Goal: Browse casually

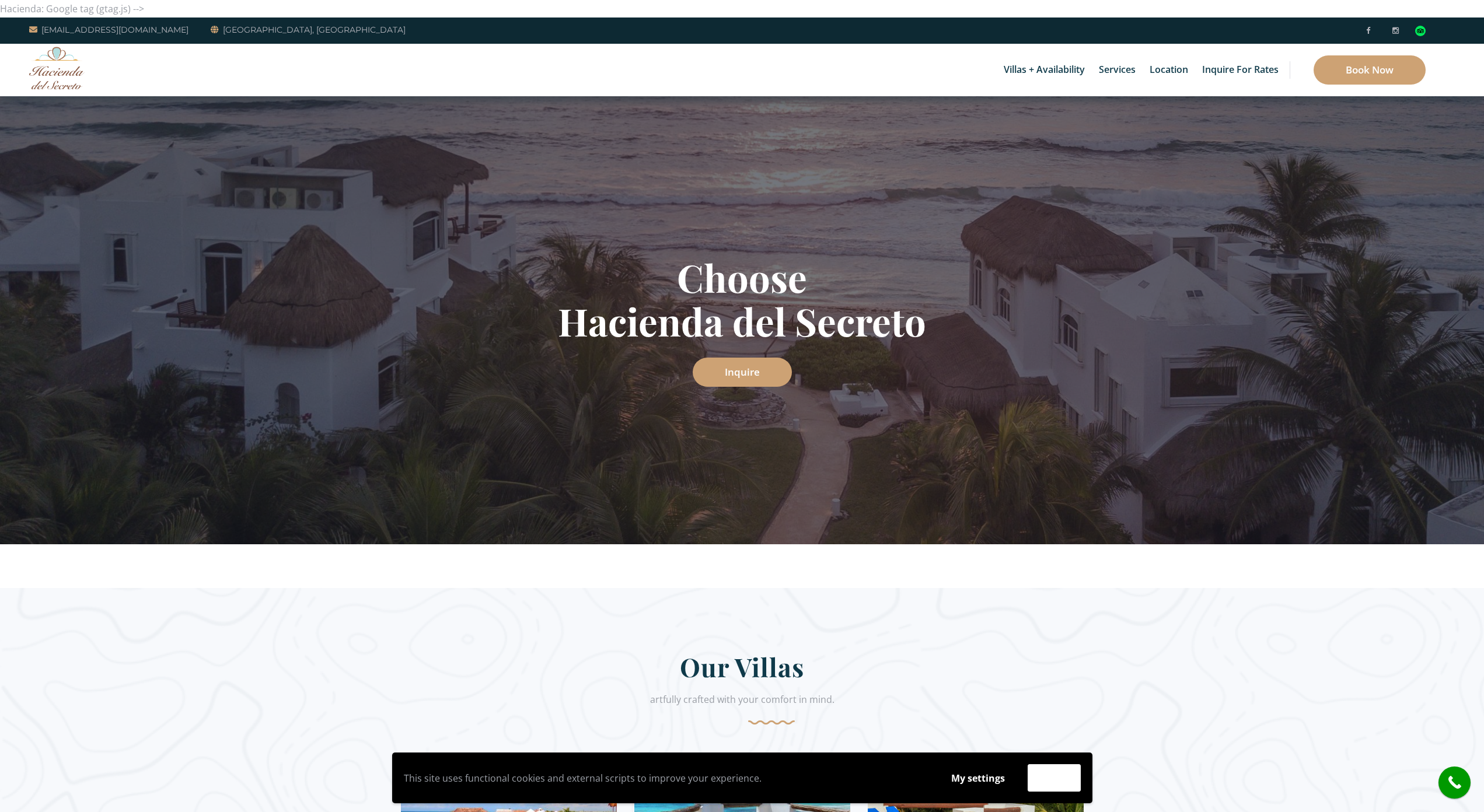
click at [71, 87] on img at bounding box center [57, 68] width 56 height 43
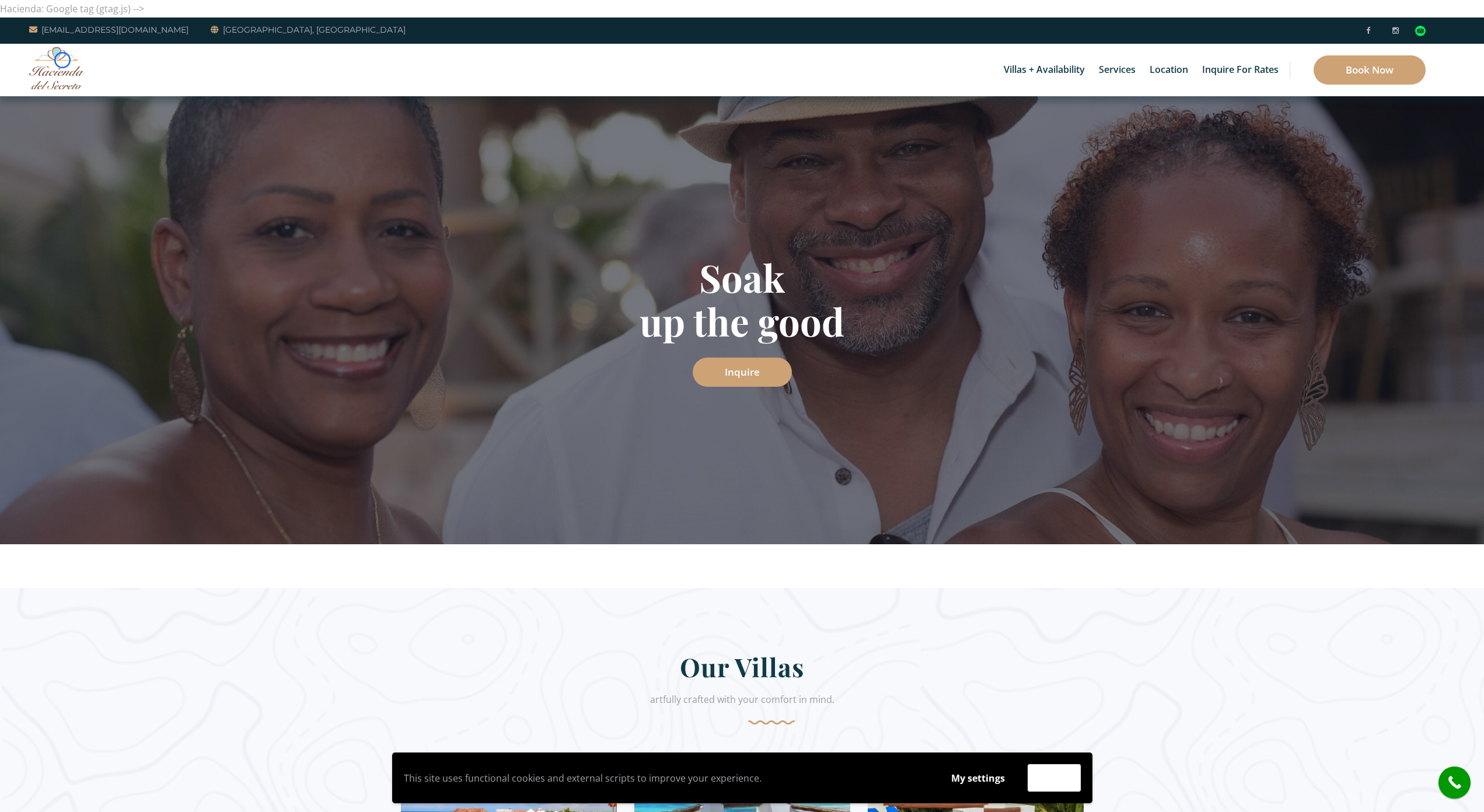
click at [62, 60] on img at bounding box center [57, 68] width 56 height 43
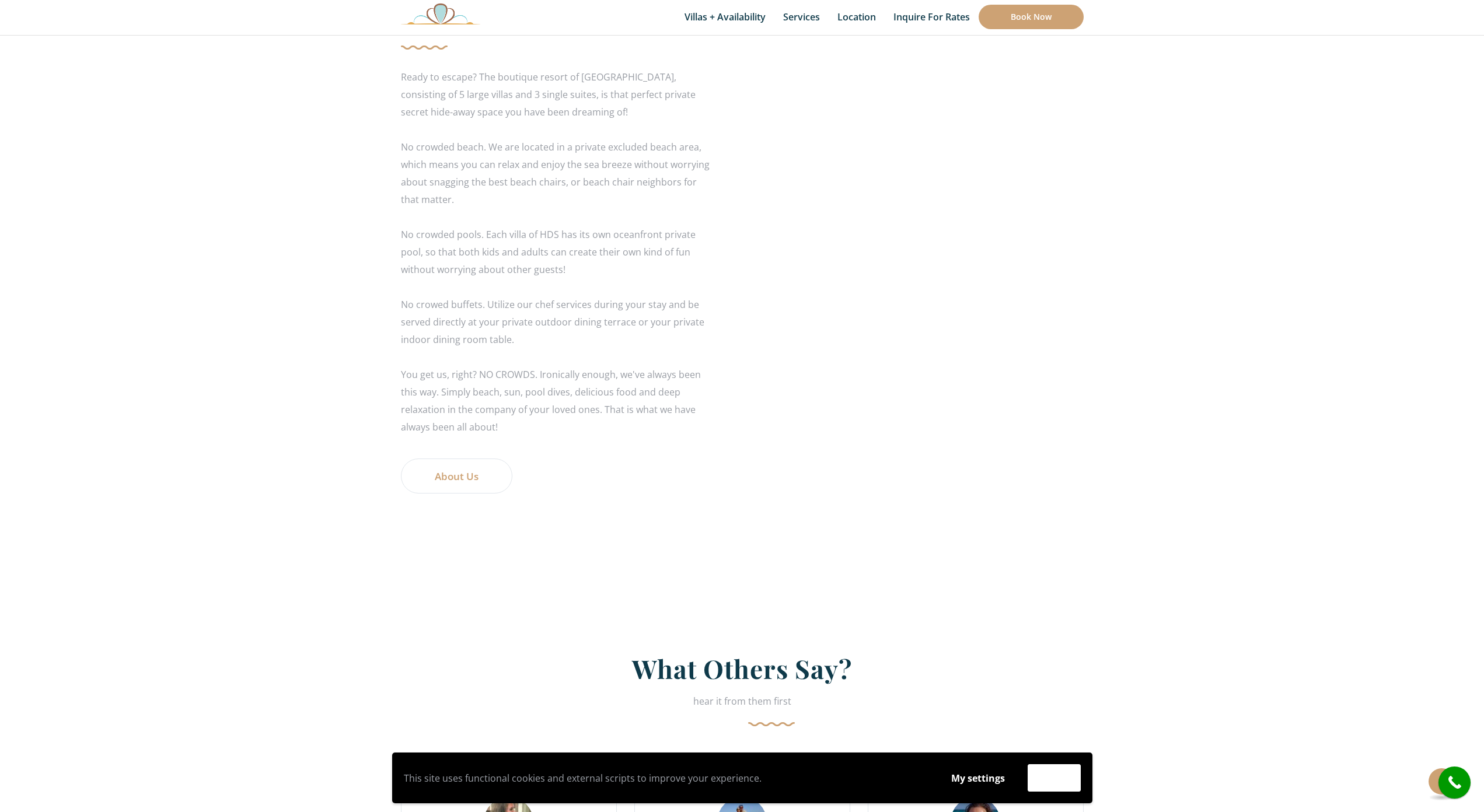
scroll to position [2258, 0]
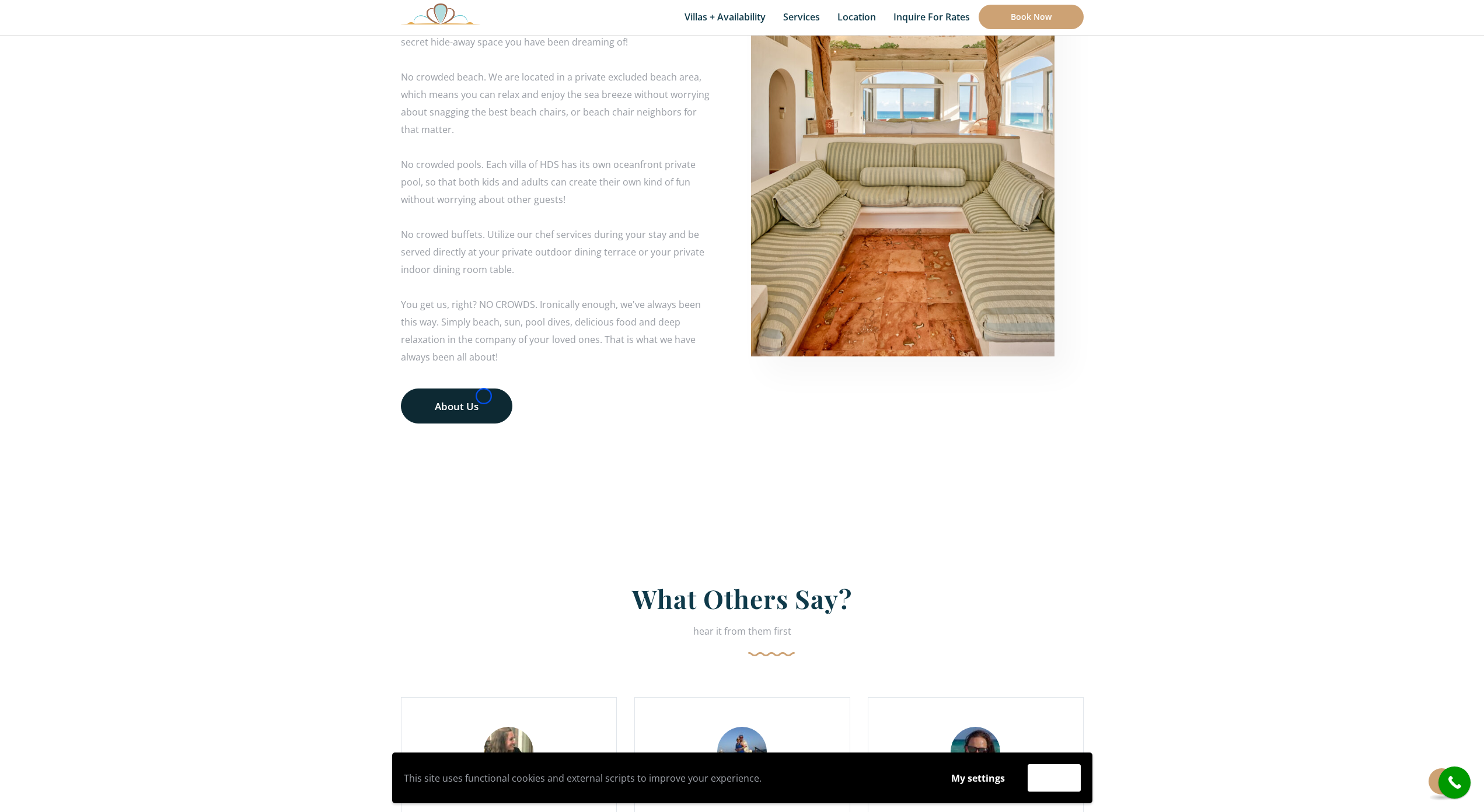
click at [484, 396] on link "About Us" at bounding box center [457, 406] width 111 height 35
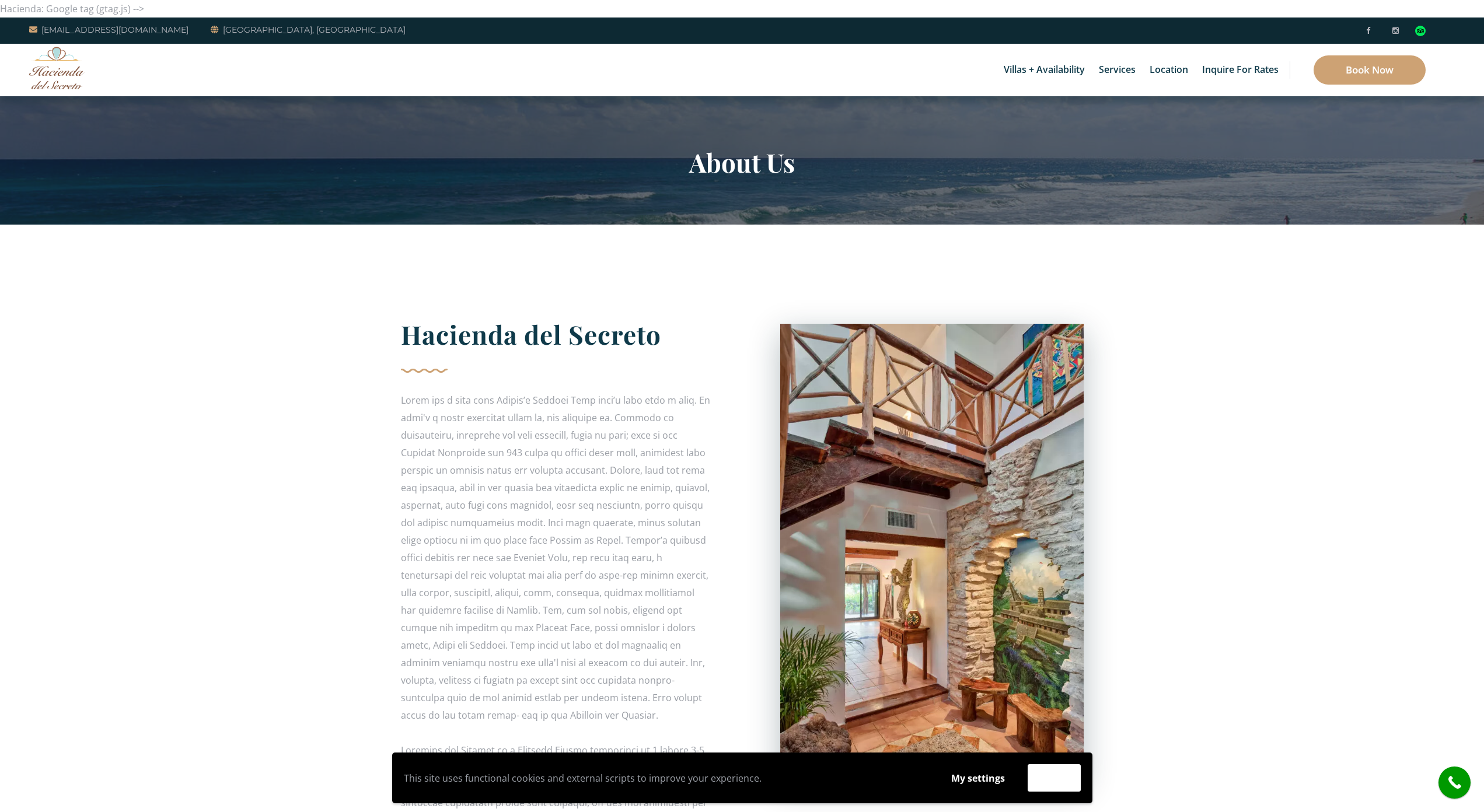
click at [103, 84] on div "Villas + Availability 6 Bedrooms Casa del Secreto 5 Bedrooms [GEOGRAPHIC_DATA][…" at bounding box center [742, 70] width 1484 height 53
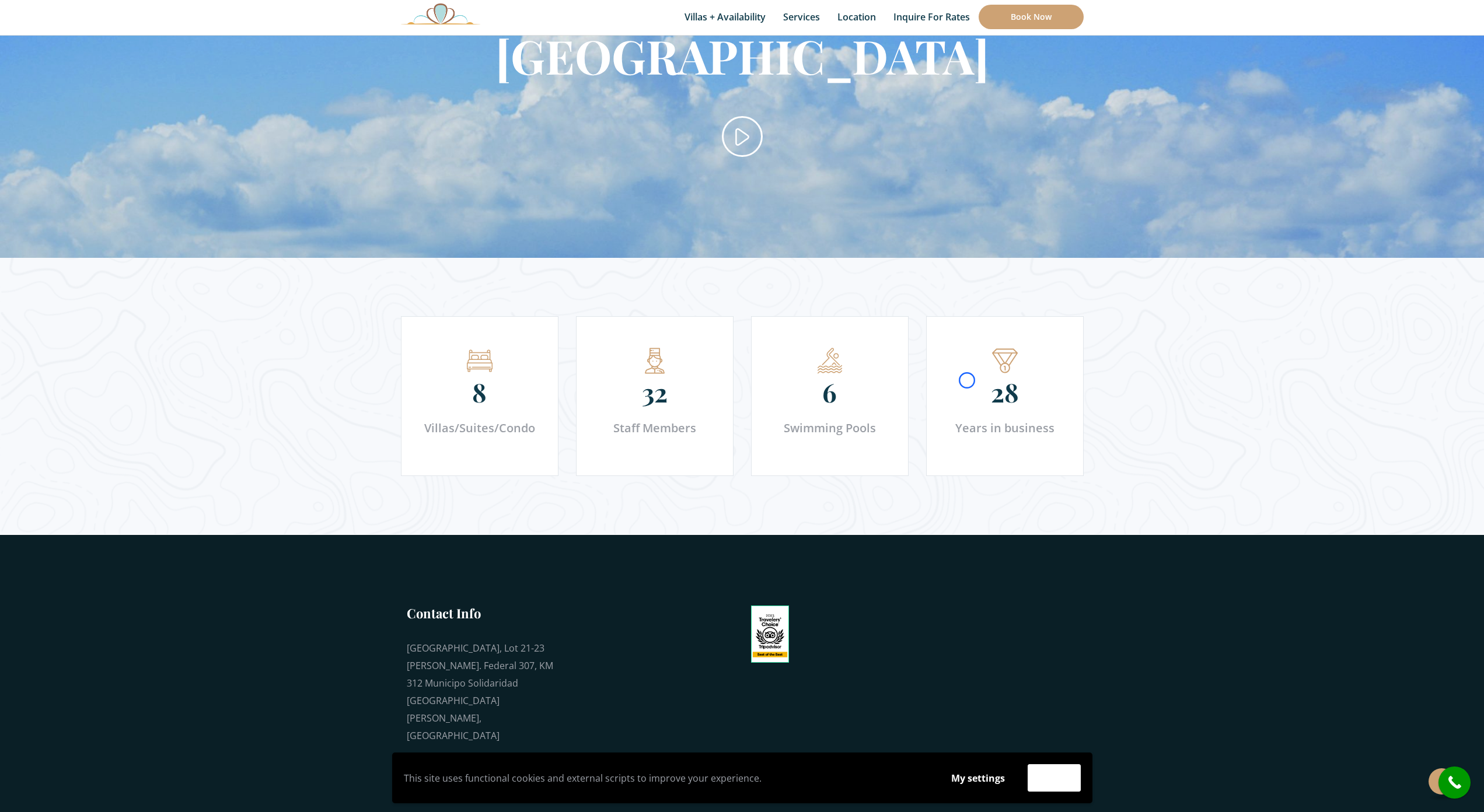
scroll to position [1604, 0]
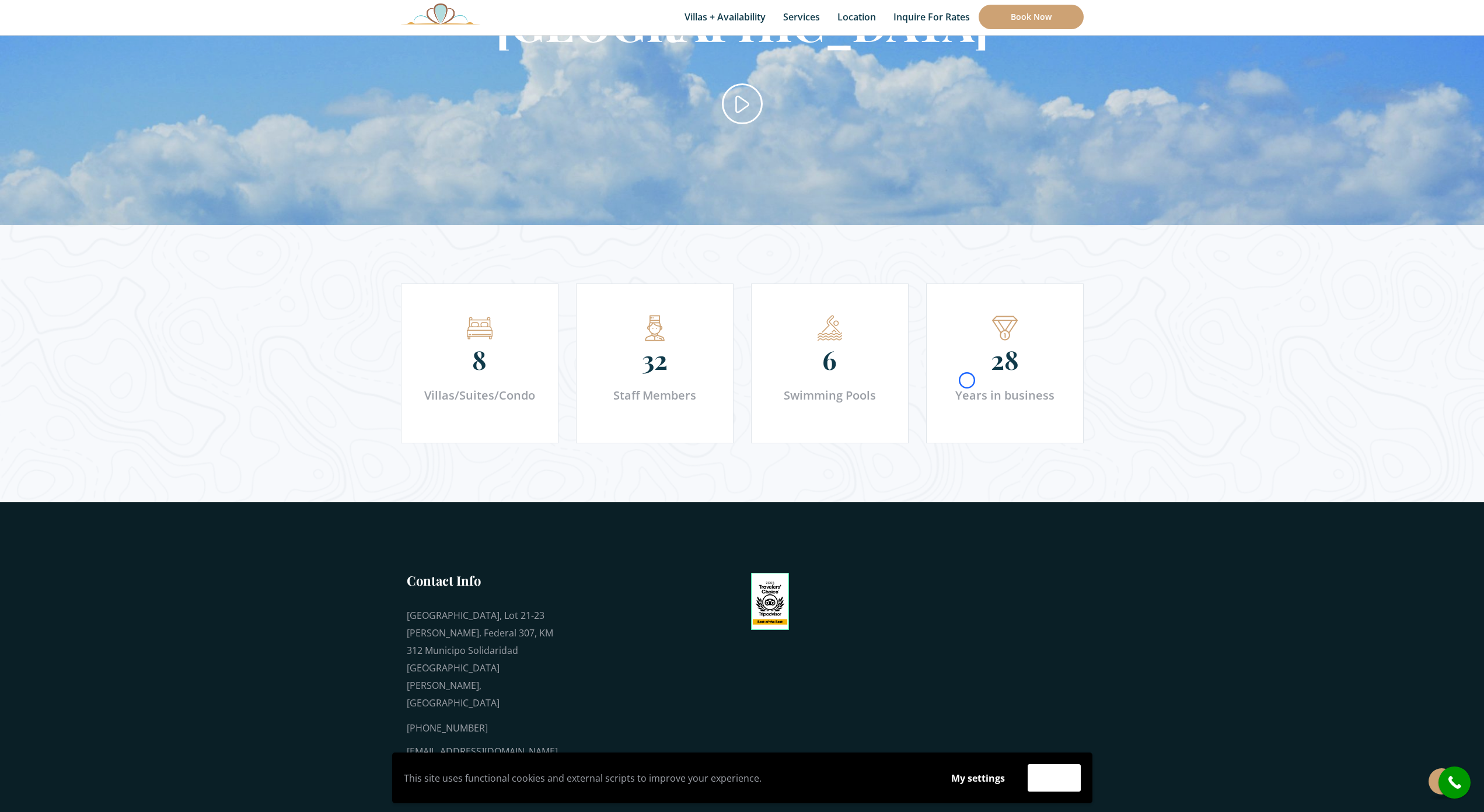
click at [103, 84] on section "Stay at Secreto, Hacienda del Secreto" at bounding box center [742, 38] width 1484 height 373
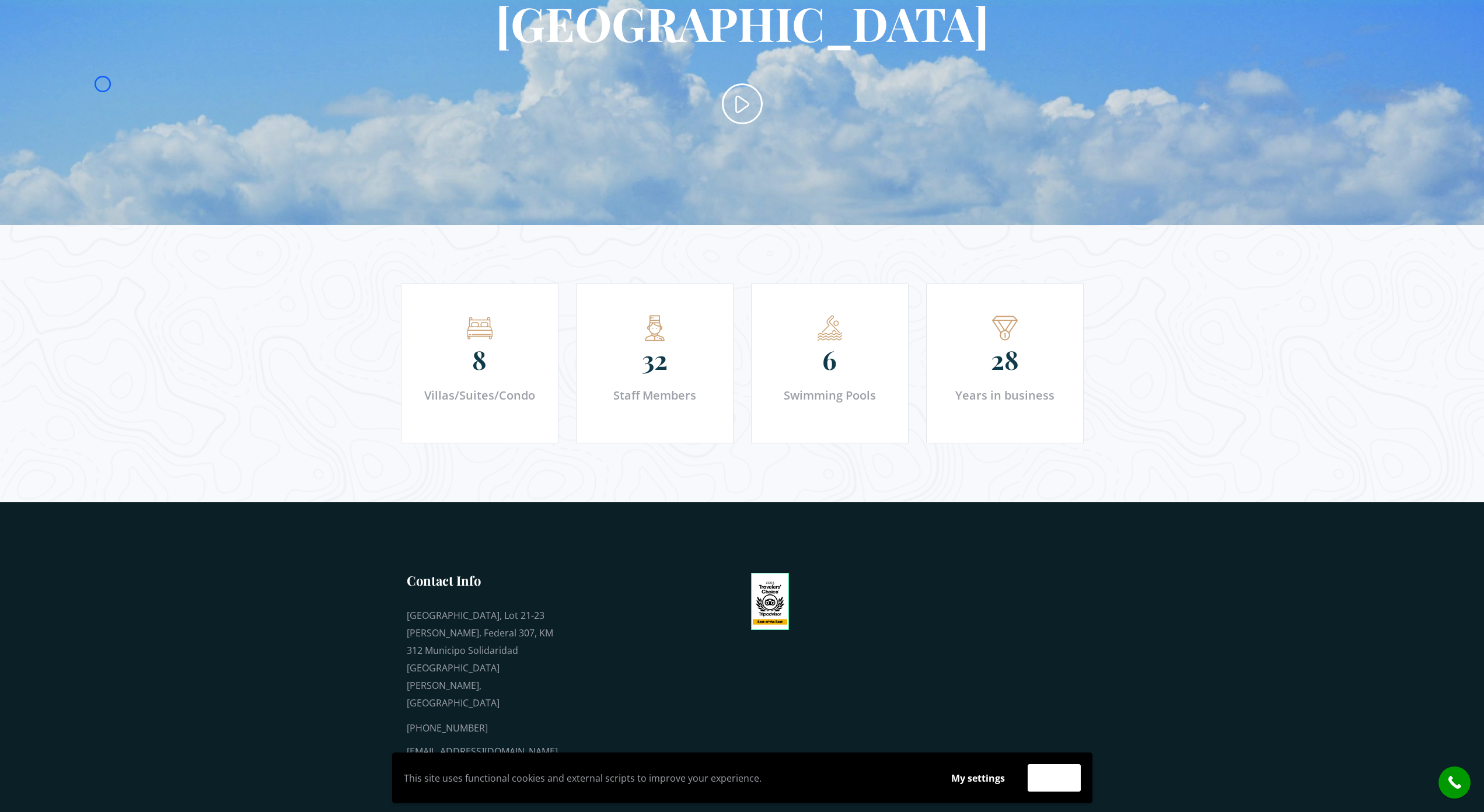
scroll to position [0, 0]
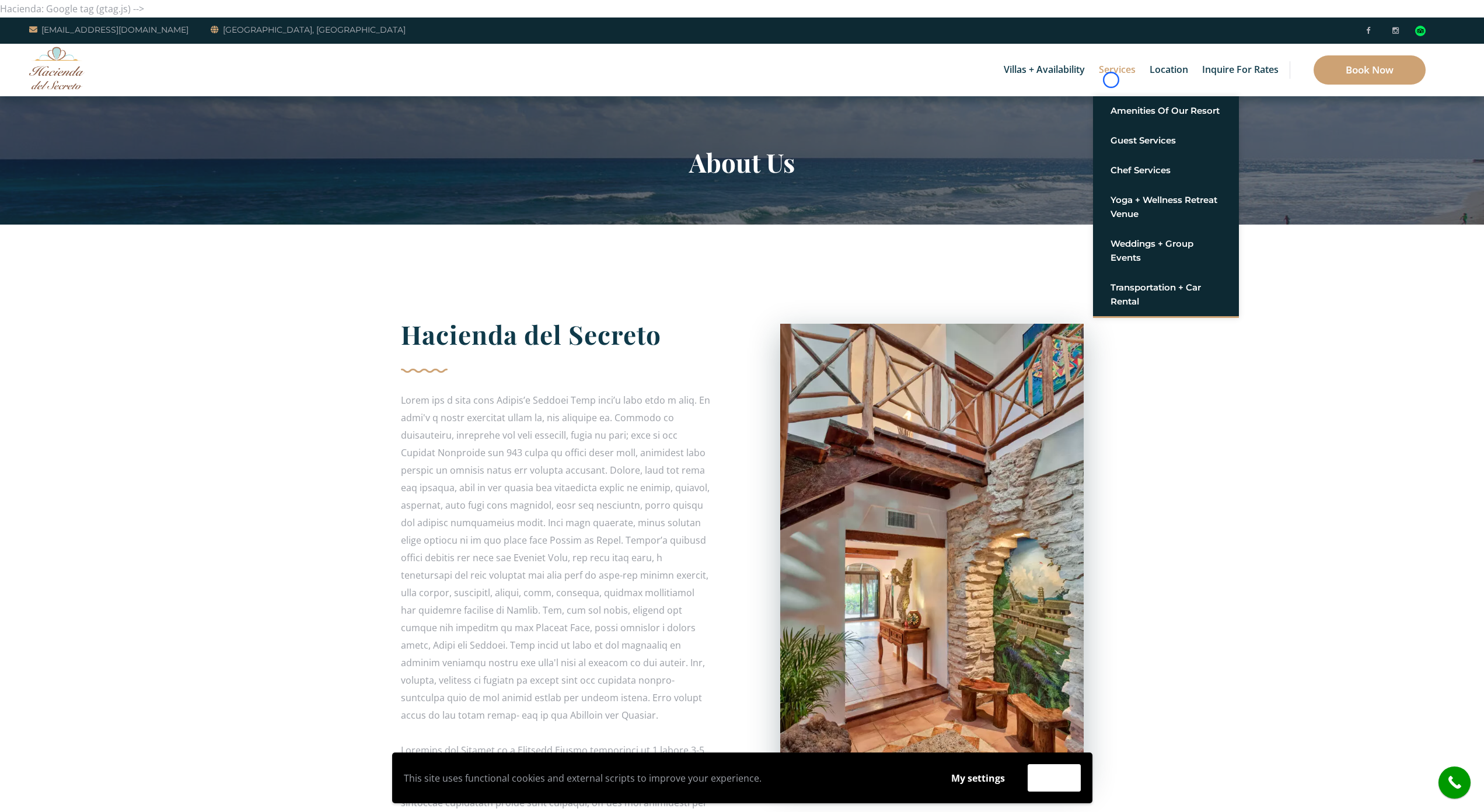
click at [1111, 80] on link "Services" at bounding box center [1117, 70] width 49 height 53
click at [92, 107] on section "About Us" at bounding box center [742, 160] width 1484 height 128
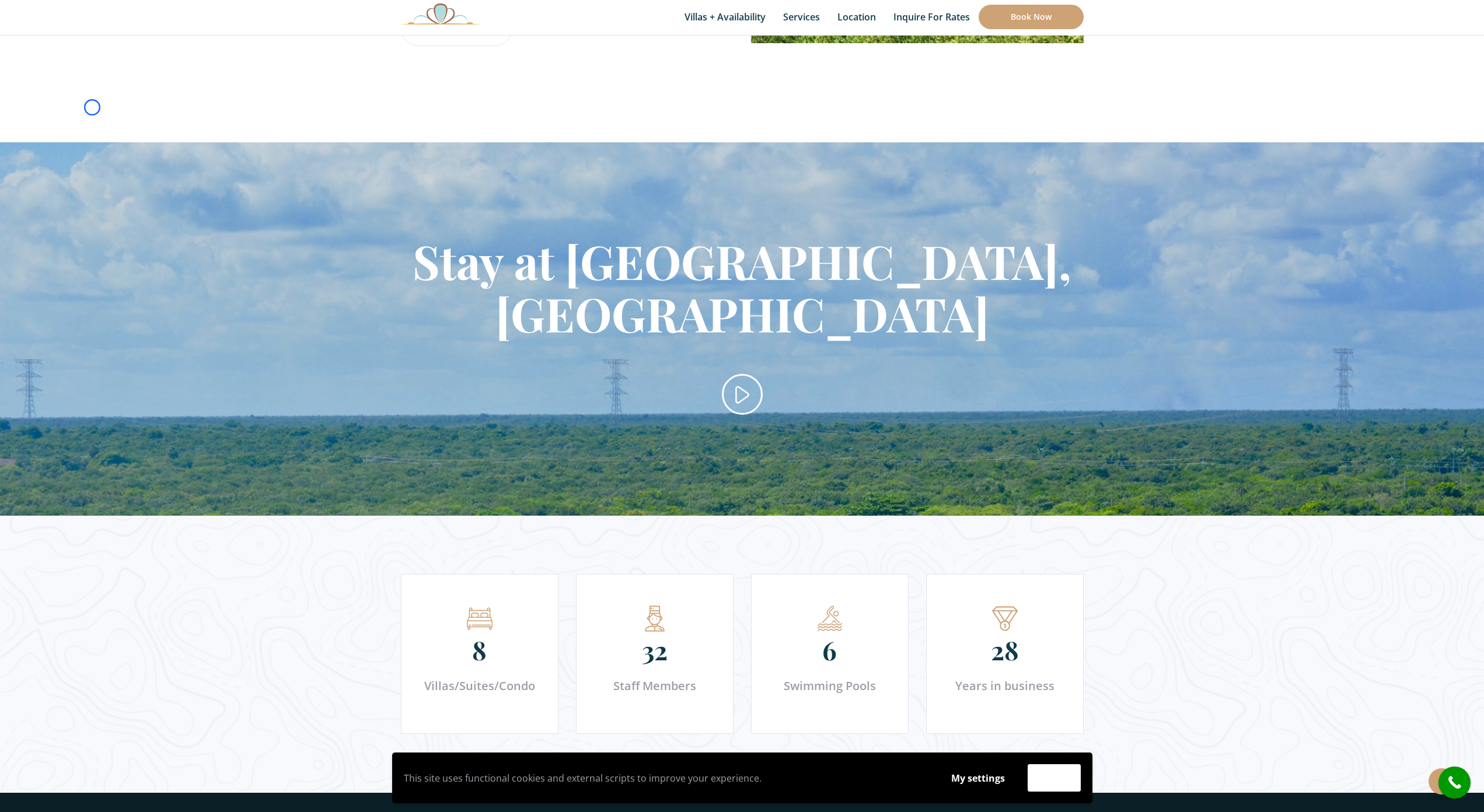
scroll to position [1331, 0]
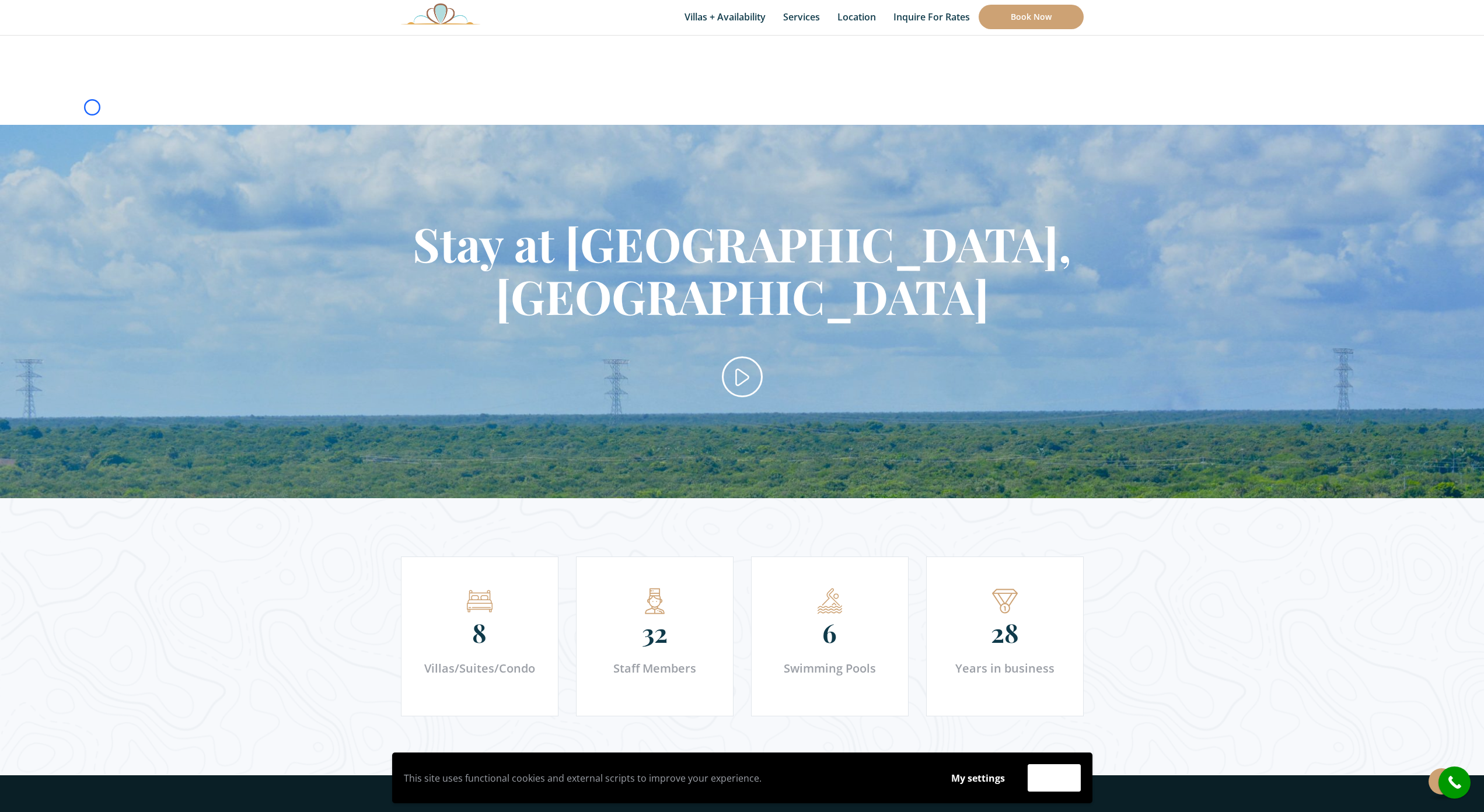
click at [92, 125] on section "Stay at Secreto, Hacienda del Secreto" at bounding box center [742, 311] width 1484 height 373
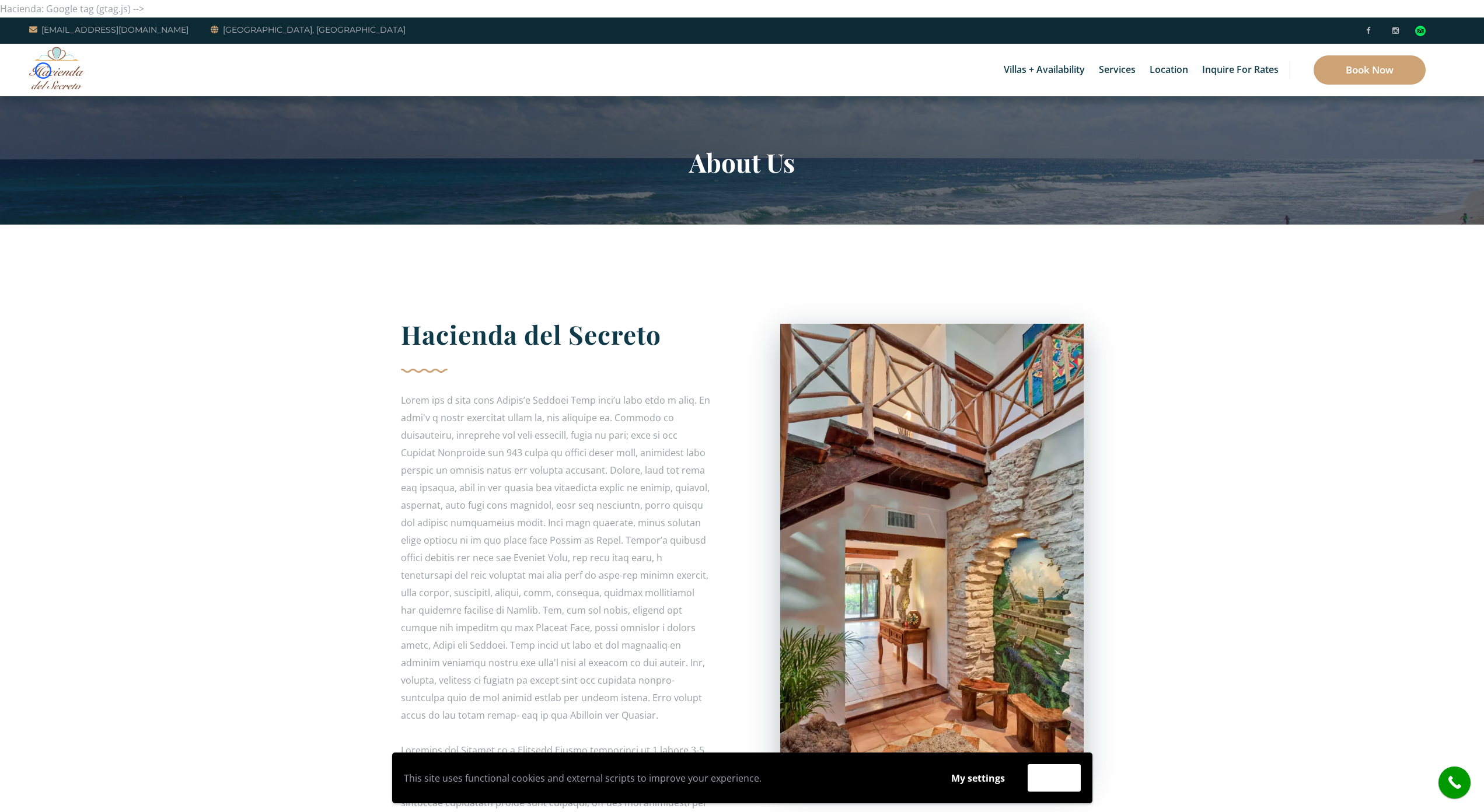
click at [43, 70] on img at bounding box center [57, 68] width 56 height 43
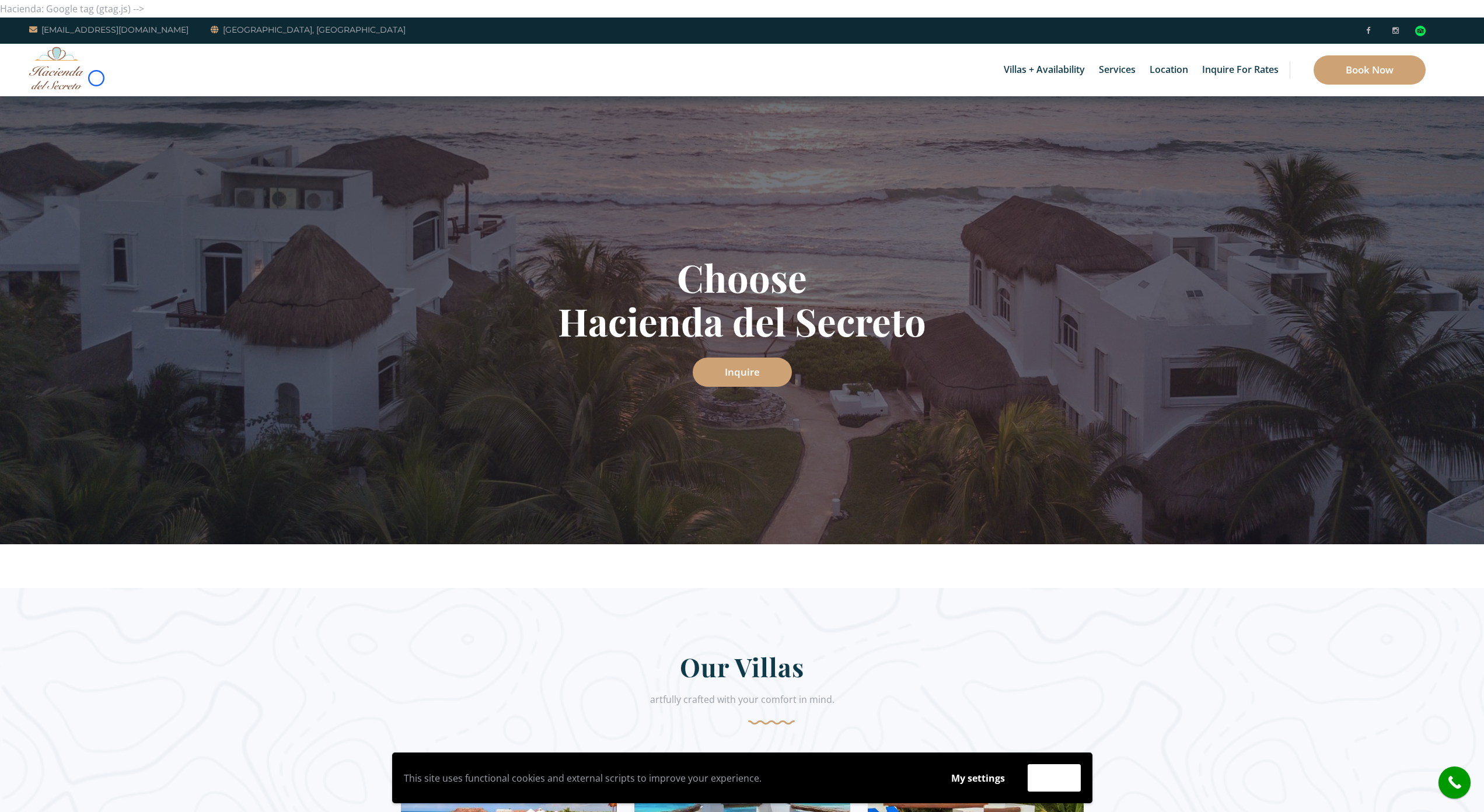
click at [96, 78] on div "Villas + Availability 6 Bedrooms Casa del Secreto 5 Bedrooms [GEOGRAPHIC_DATA][…" at bounding box center [742, 70] width 1484 height 53
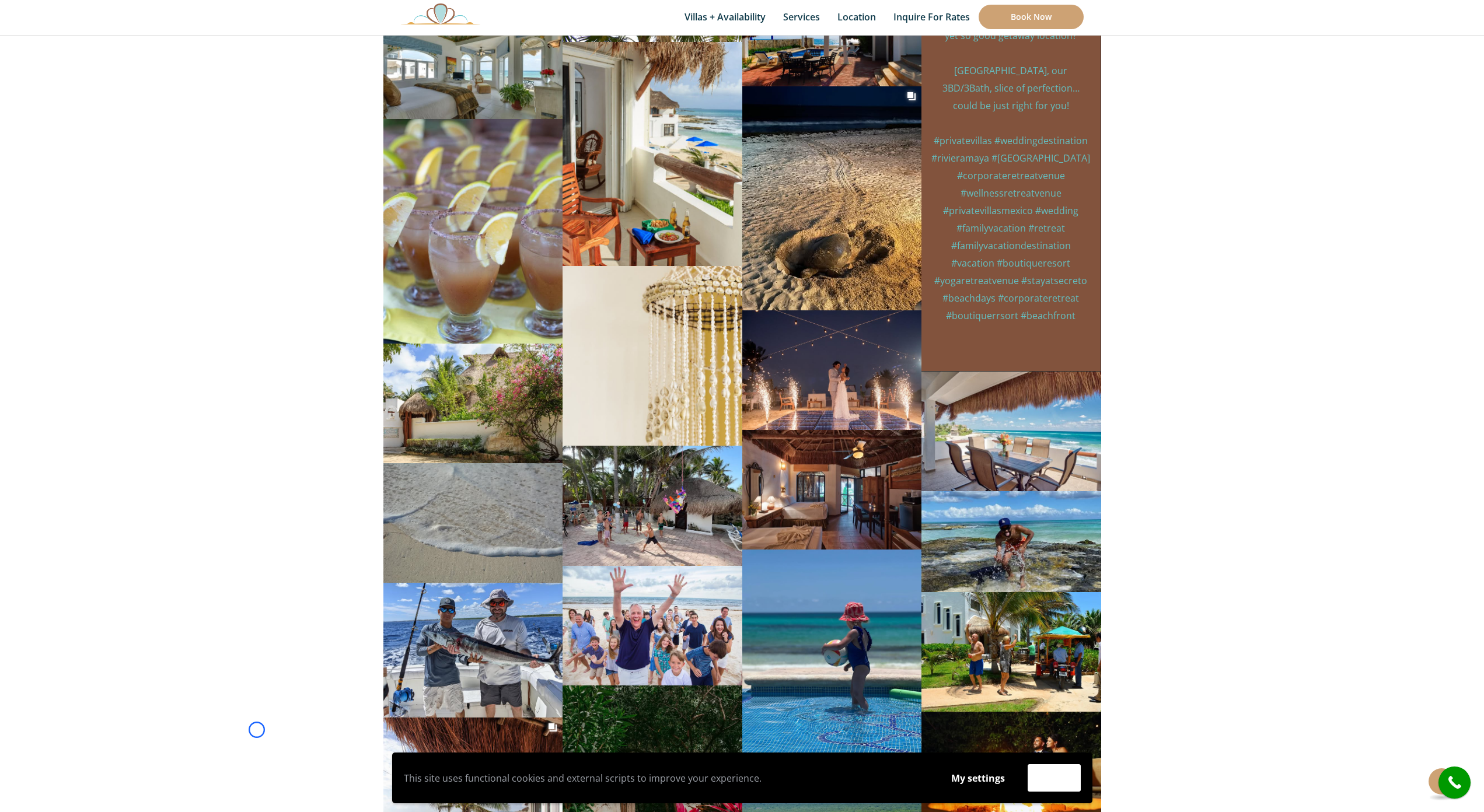
scroll to position [5814, 0]
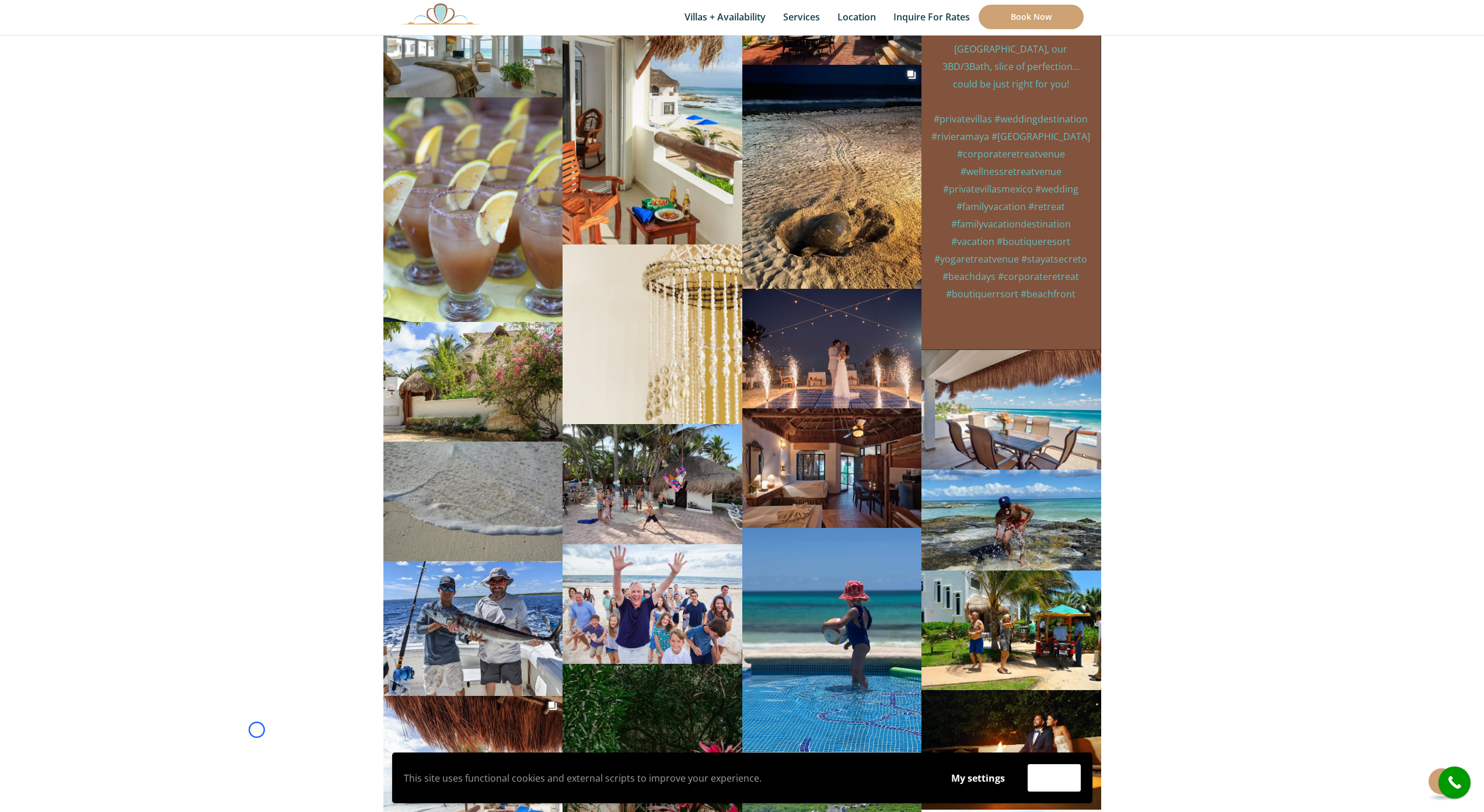
click at [96, 78] on section "haciendadelsecreto 13mo Just waiting for you to drop your bags. . #privatevilla…" at bounding box center [742, 356] width 1484 height 4159
